Goal: Find contact information: Find contact information

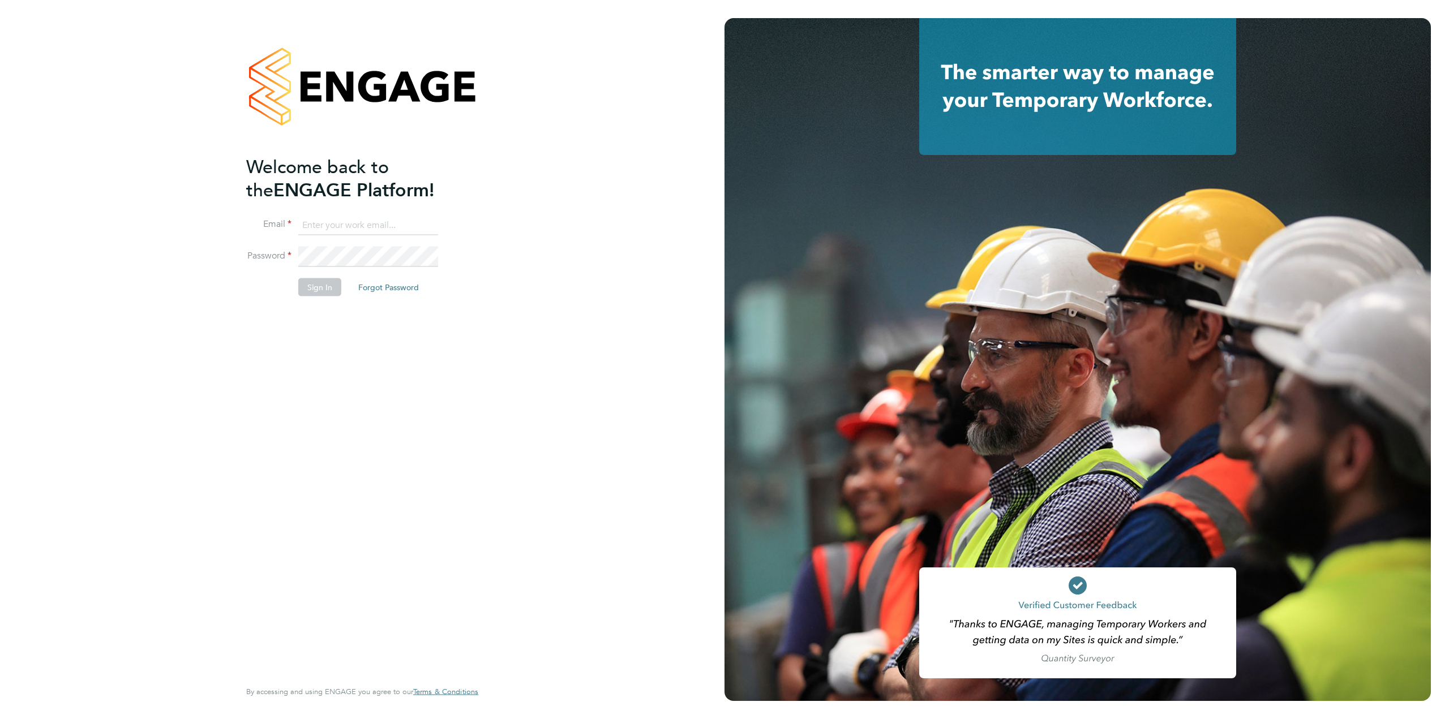
click at [358, 233] on input at bounding box center [368, 225] width 140 height 20
click at [362, 227] on input at bounding box center [368, 225] width 140 height 20
click at [0, 719] on com-1password-button at bounding box center [0, 719] width 0 height 0
type input "supportuser2@engagetech.com"
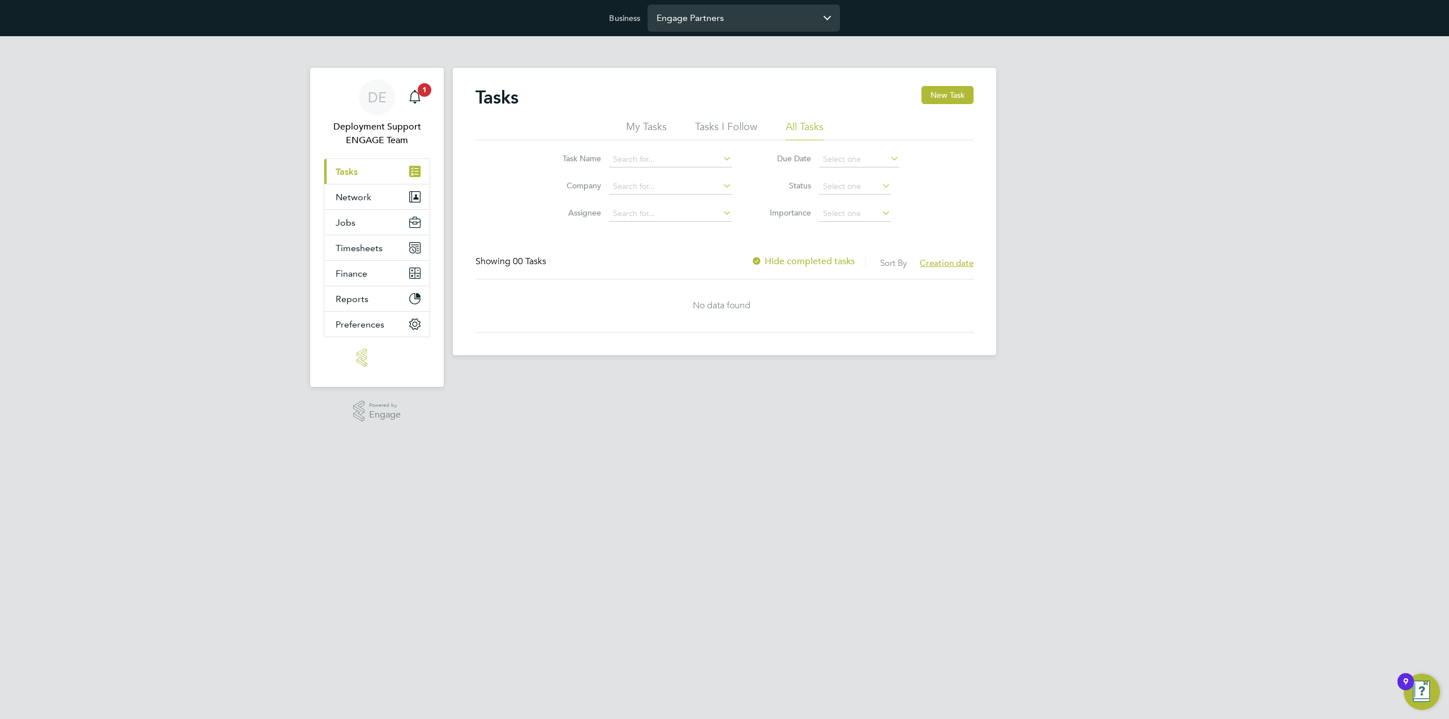
click at [741, 18] on input "Engage Partners" at bounding box center [743, 18] width 192 height 27
click at [729, 50] on span "[PERSON_NAME] Specialist Recruitment Limited" at bounding box center [743, 52] width 174 height 27
type input "[PERSON_NAME] Specialist Recruitment Limited"
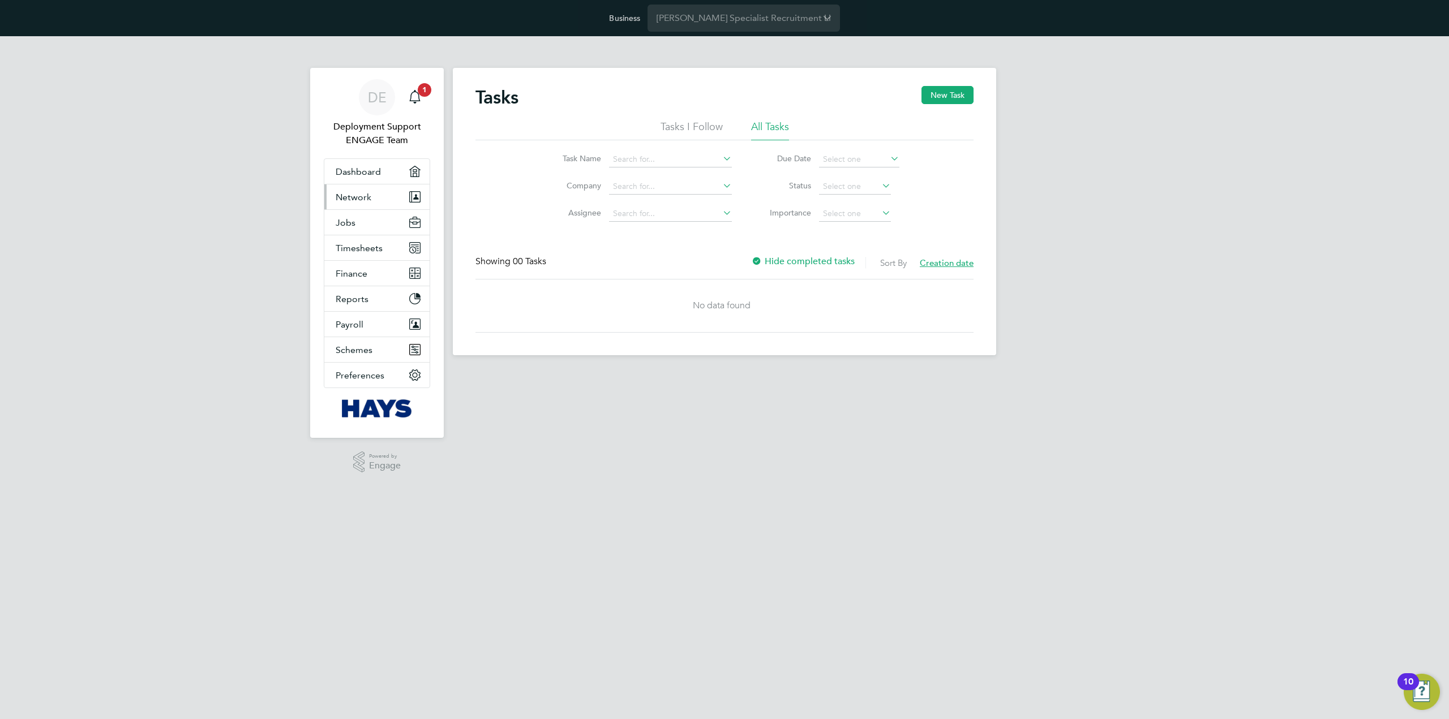
click at [364, 203] on button "Network" at bounding box center [376, 196] width 105 height 25
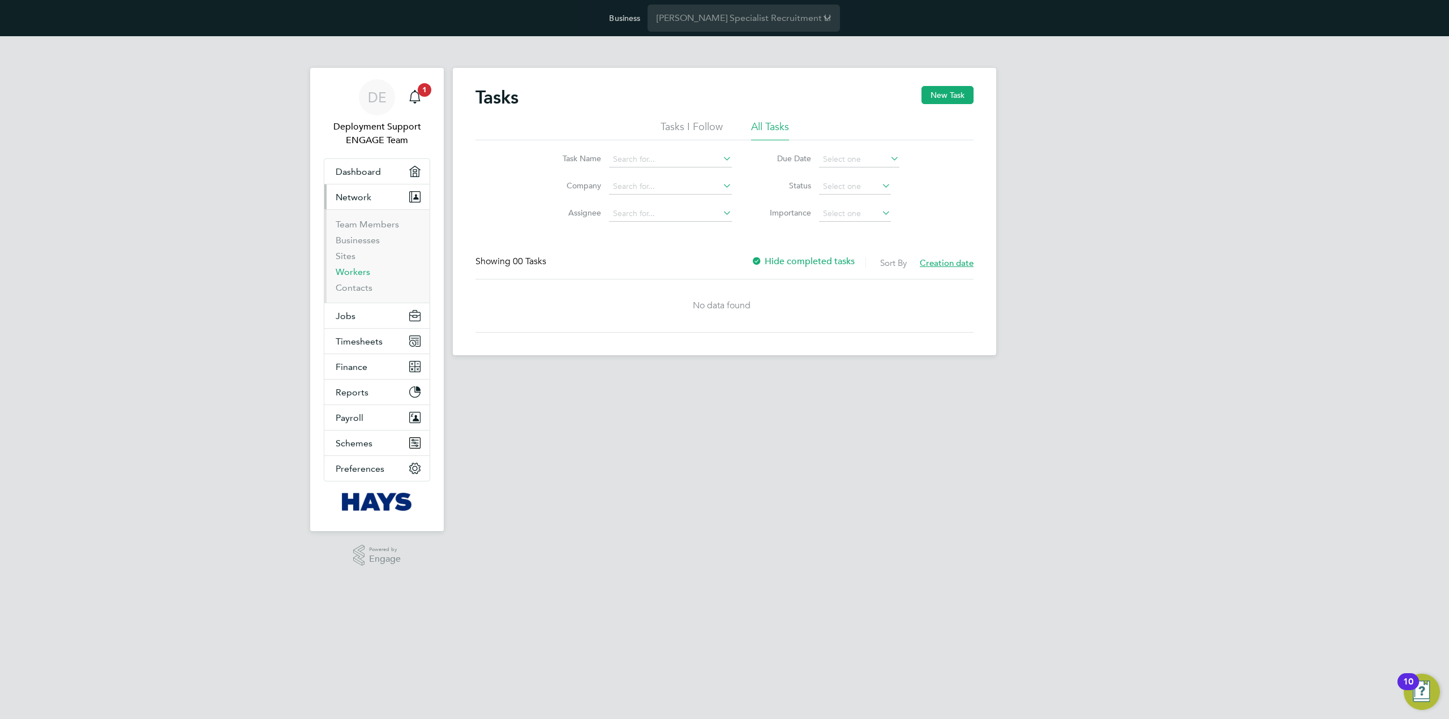
click at [361, 270] on link "Workers" at bounding box center [353, 272] width 35 height 11
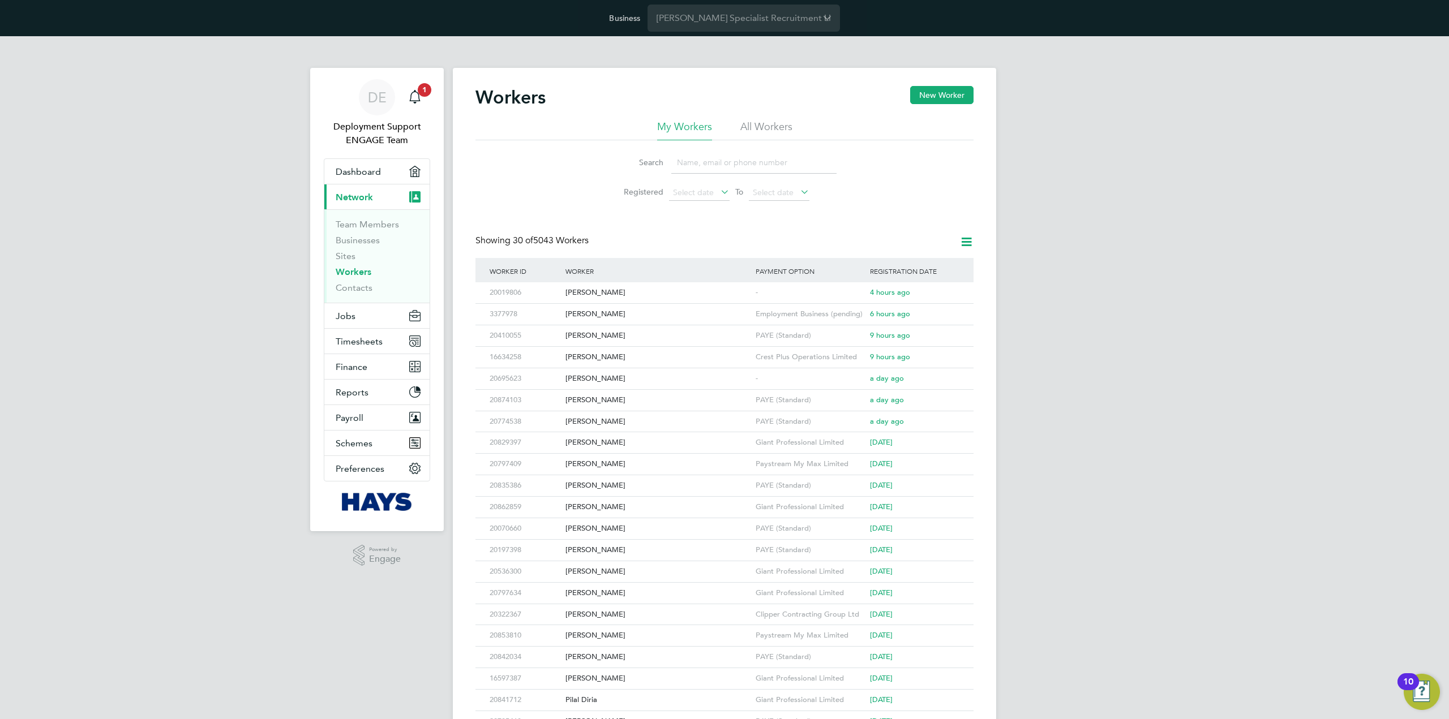
click at [733, 168] on input at bounding box center [753, 163] width 165 height 22
click at [383, 224] on link "Team Members" at bounding box center [367, 224] width 63 height 11
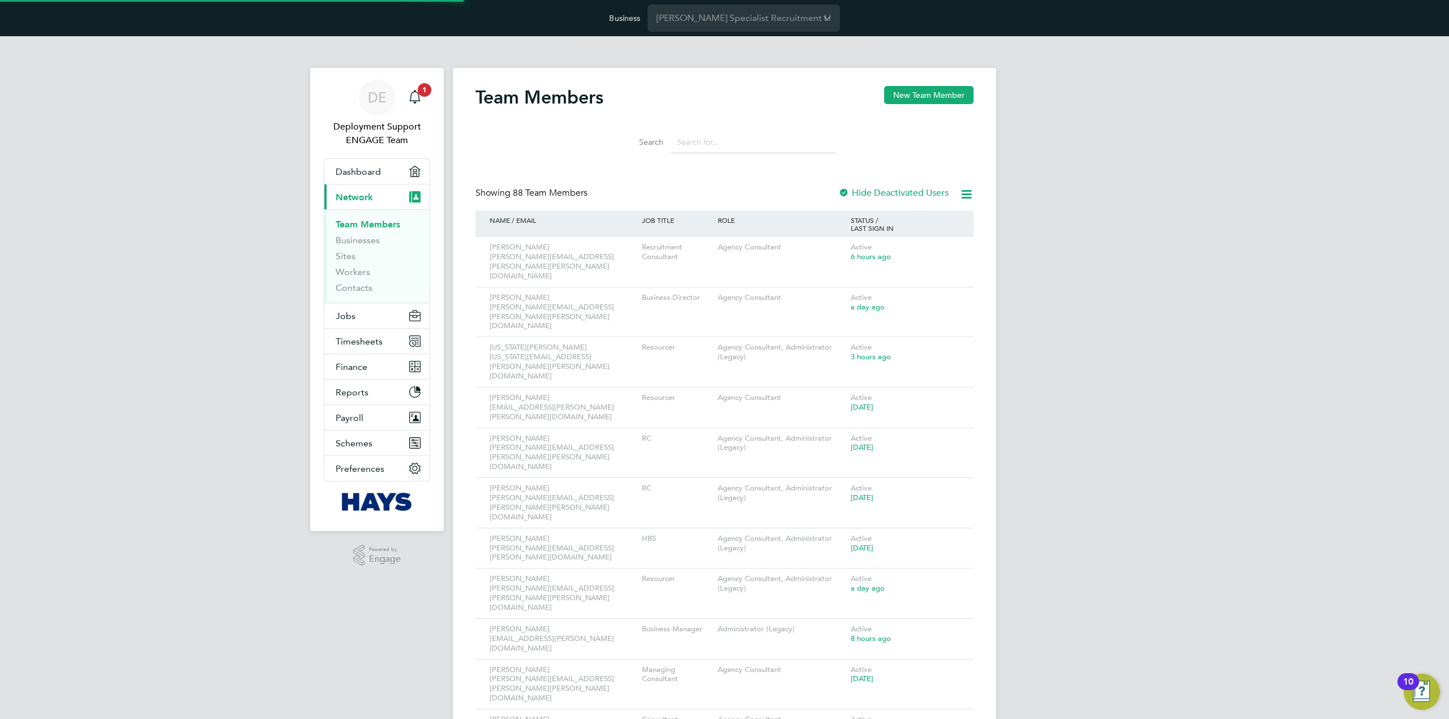
click at [759, 140] on input at bounding box center [753, 142] width 165 height 22
paste input "[EMAIL_ADDRESS][PERSON_NAME][PERSON_NAME][DOMAIN_NAME]"
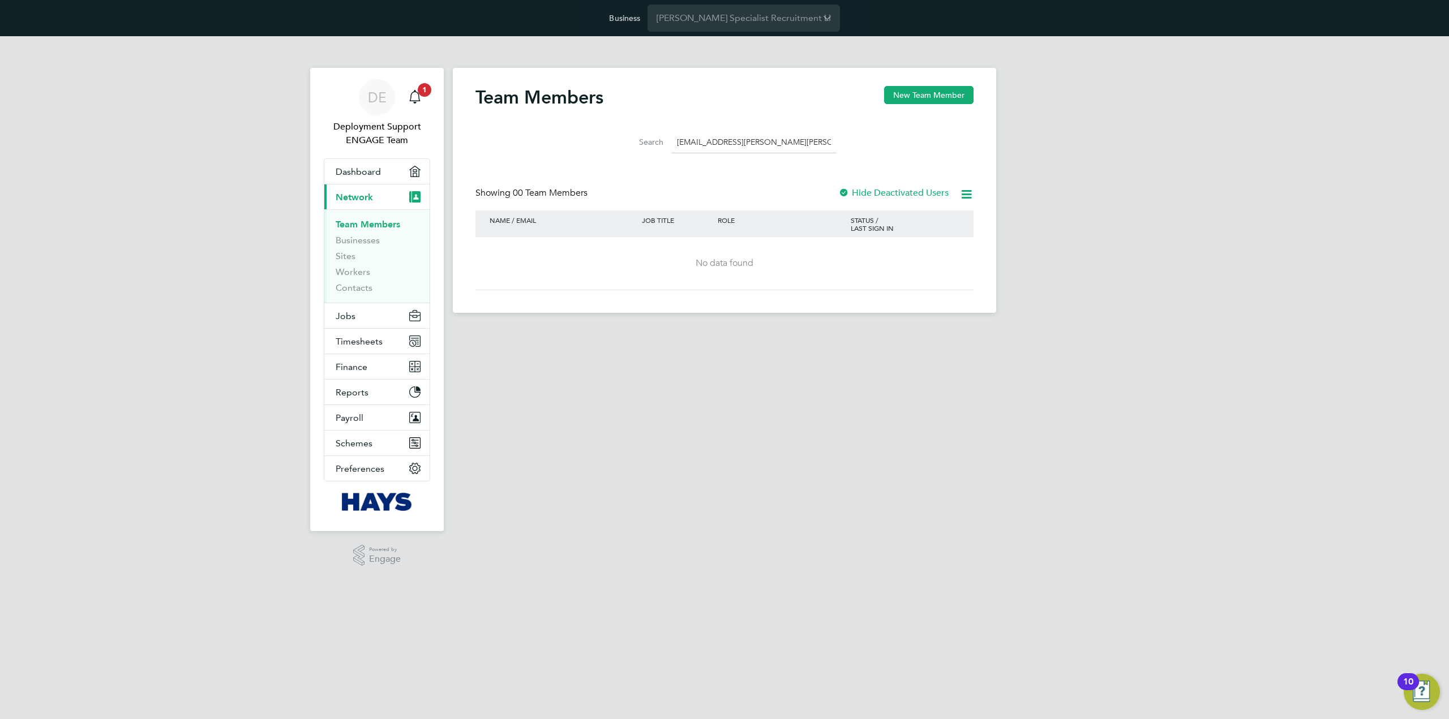
type input "[EMAIL_ADDRESS][PERSON_NAME][PERSON_NAME][DOMAIN_NAME]"
click at [844, 189] on div at bounding box center [843, 193] width 11 height 11
click at [752, 319] on html "Business [PERSON_NAME] Specialist Recruitment Limited DE Deployment Support ENG…" at bounding box center [724, 159] width 1449 height 319
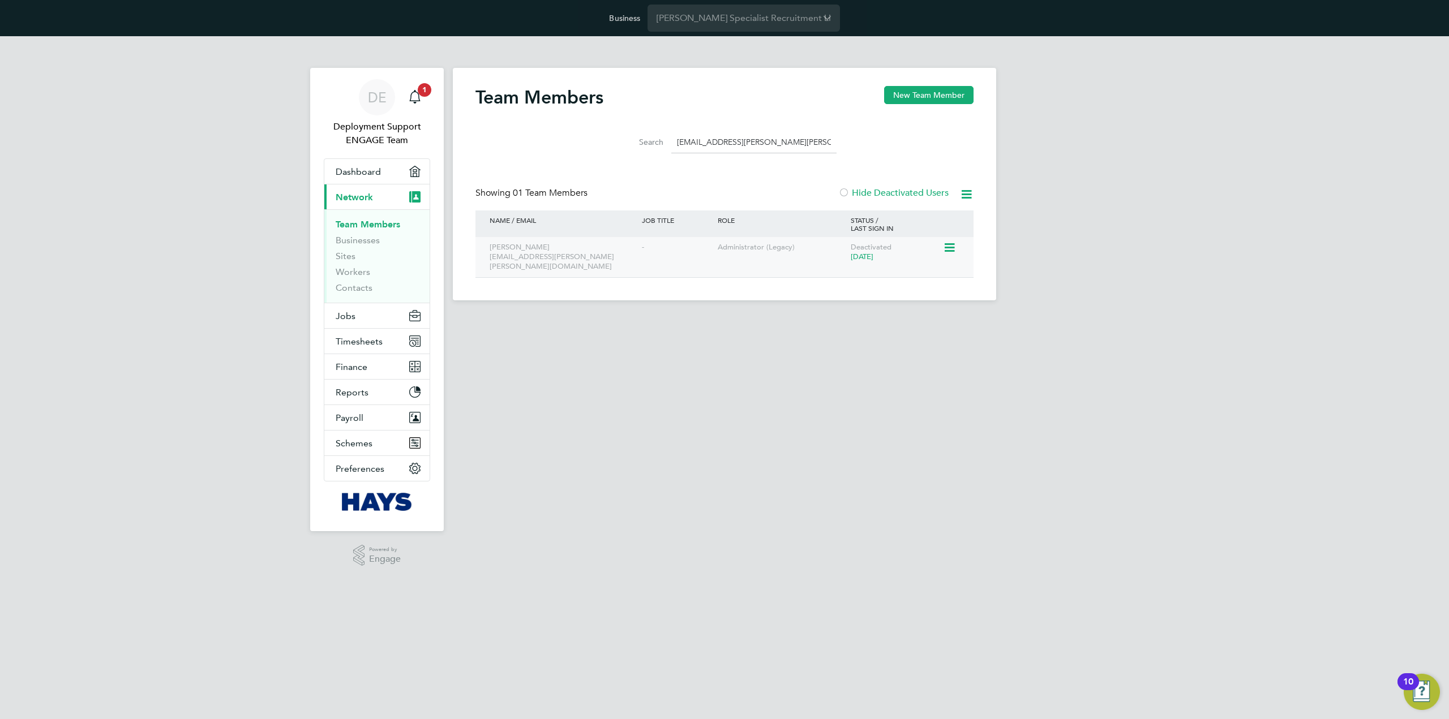
click at [873, 253] on span "[DATE]" at bounding box center [862, 257] width 23 height 10
click at [951, 247] on icon at bounding box center [948, 248] width 11 height 14
click at [1108, 242] on div "DE Deployment Support ENGAGE Team Notifications 1 Applications: Dashboard Curre…" at bounding box center [724, 177] width 1449 height 282
click at [961, 243] on div at bounding box center [952, 247] width 19 height 20
click at [954, 249] on icon at bounding box center [948, 248] width 11 height 14
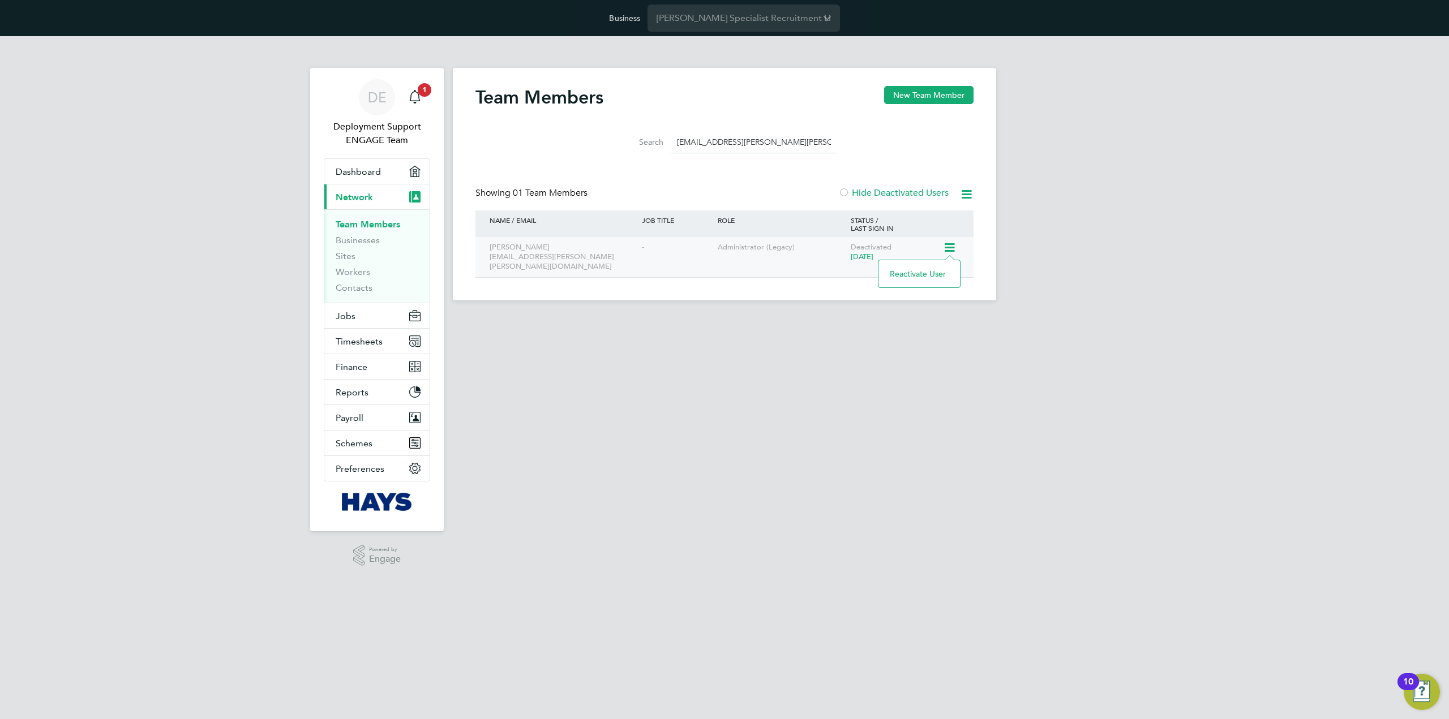
click at [525, 245] on div "[PERSON_NAME] [PERSON_NAME][EMAIL_ADDRESS][PERSON_NAME][DOMAIN_NAME]" at bounding box center [563, 257] width 152 height 40
drag, startPoint x: 535, startPoint y: 246, endPoint x: 487, endPoint y: 244, distance: 48.1
click at [487, 244] on div "[PERSON_NAME] [PERSON_NAME][EMAIL_ADDRESS][PERSON_NAME][DOMAIN_NAME]" at bounding box center [563, 257] width 152 height 40
copy div "[PERSON_NAME]"
click at [703, 319] on html "Business [PERSON_NAME] Specialist Recruitment Limited DE Deployment Support ENG…" at bounding box center [724, 159] width 1449 height 319
